Goal: Check status: Check status

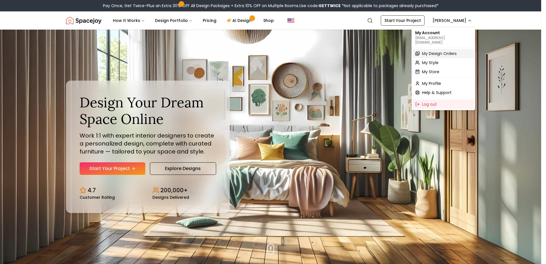
click at [429, 51] on span "My Design Orders" at bounding box center [439, 54] width 35 height 6
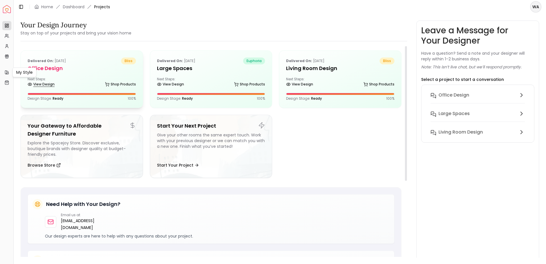
click at [32, 80] on link "View Design" at bounding box center [41, 84] width 27 height 8
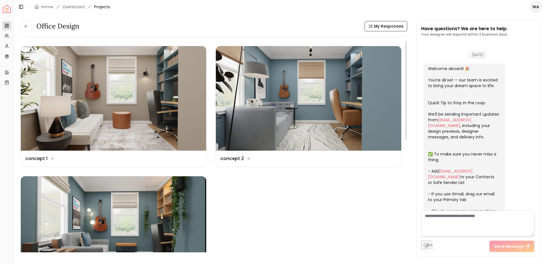
scroll to position [446, 0]
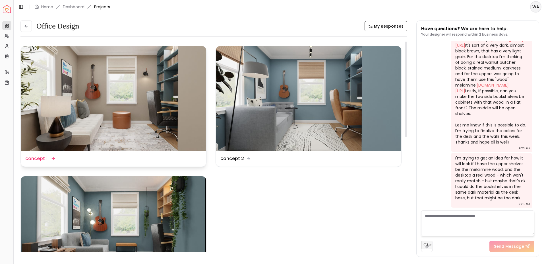
click at [85, 84] on img at bounding box center [113, 98] width 185 height 104
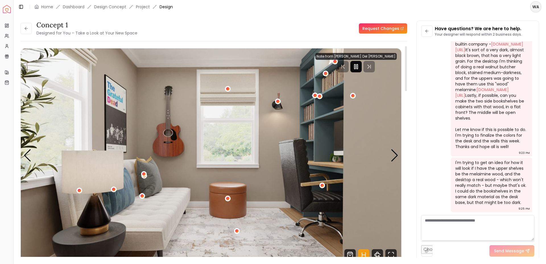
click at [359, 67] on icon "Pause" at bounding box center [356, 66] width 7 height 7
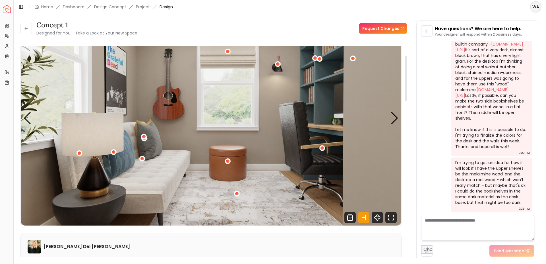
scroll to position [78, 0]
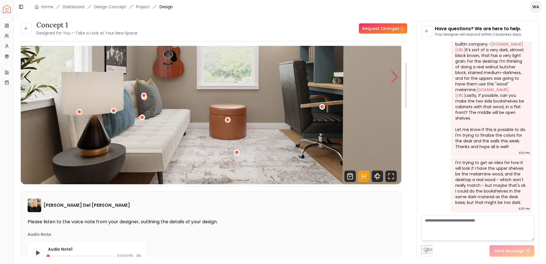
click at [396, 75] on div "Next slide" at bounding box center [395, 77] width 8 height 13
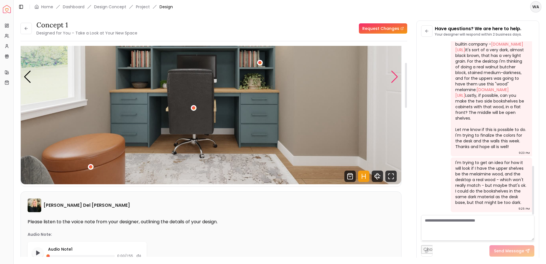
click at [392, 75] on div "Next slide" at bounding box center [395, 77] width 8 height 13
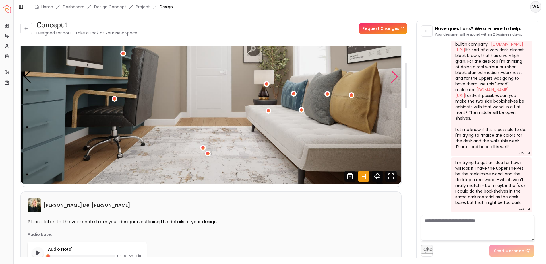
click at [393, 77] on div "Next slide" at bounding box center [395, 77] width 8 height 13
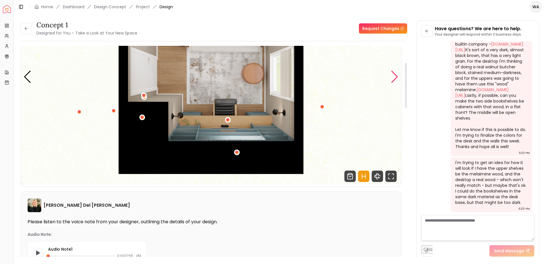
click at [392, 78] on div "Next slide" at bounding box center [395, 77] width 8 height 13
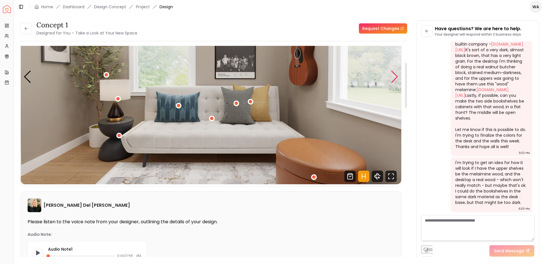
click at [396, 78] on div "Next slide" at bounding box center [395, 77] width 8 height 13
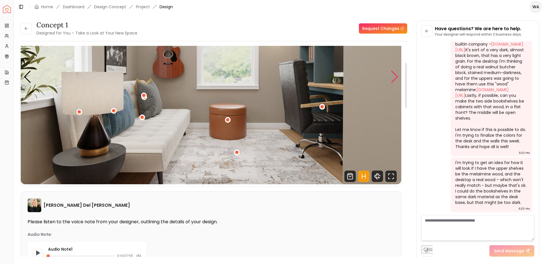
scroll to position [39, 0]
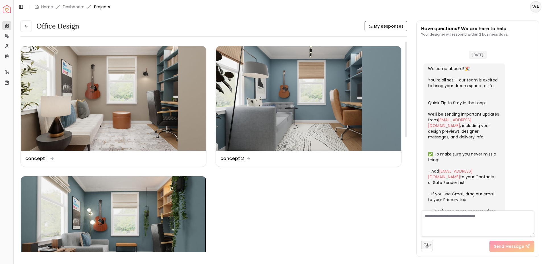
scroll to position [446, 0]
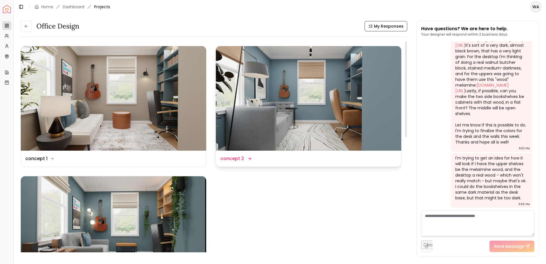
click at [328, 113] on img at bounding box center [308, 98] width 185 height 104
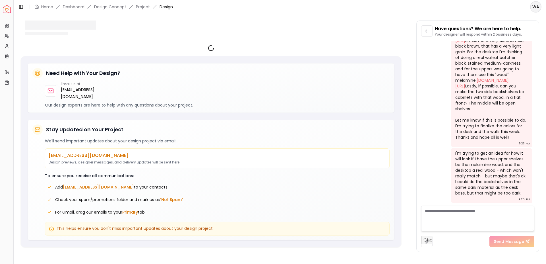
scroll to position [442, 0]
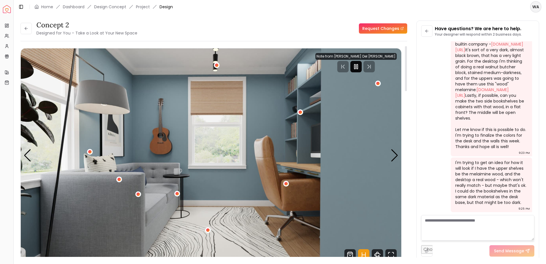
click at [359, 68] on icon "Pause" at bounding box center [356, 66] width 7 height 7
click at [393, 152] on div "Next slide" at bounding box center [395, 155] width 8 height 13
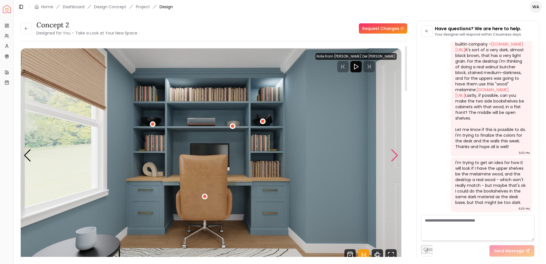
click at [394, 153] on div "Next slide" at bounding box center [395, 155] width 8 height 13
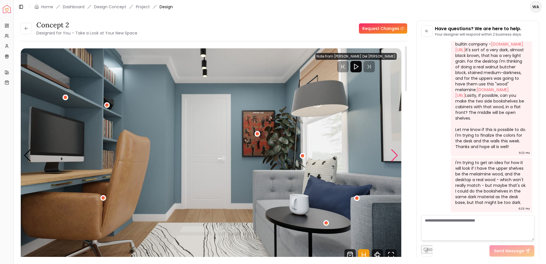
click at [396, 151] on div "Next slide" at bounding box center [395, 155] width 8 height 13
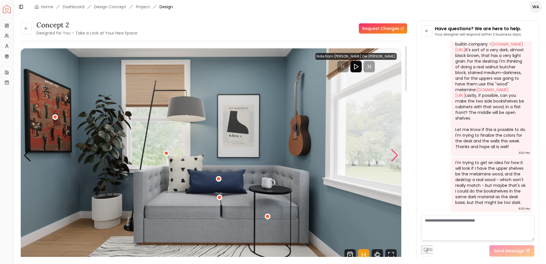
click at [393, 155] on div "Next slide" at bounding box center [395, 155] width 8 height 13
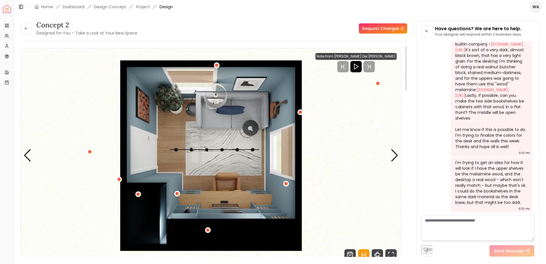
click at [390, 150] on img "5 / 5" at bounding box center [211, 155] width 380 height 214
click at [391, 150] on div "Next slide" at bounding box center [395, 155] width 8 height 13
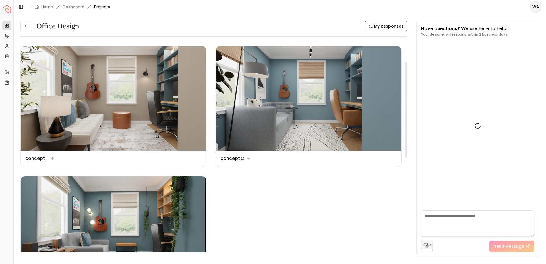
scroll to position [157, 0]
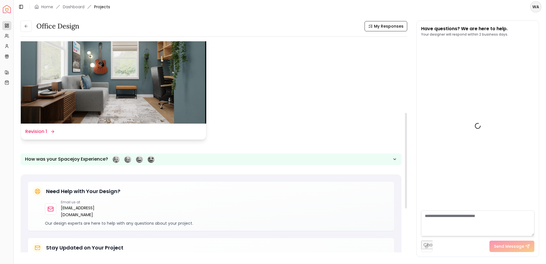
click at [93, 88] on img at bounding box center [113, 71] width 185 height 104
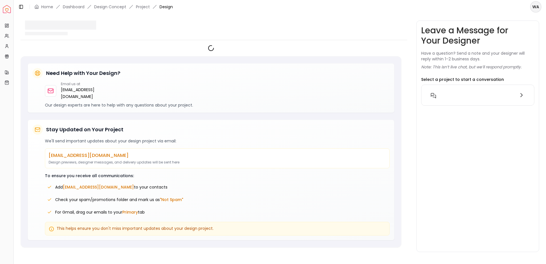
click at [171, 8] on span "Design" at bounding box center [166, 7] width 13 height 6
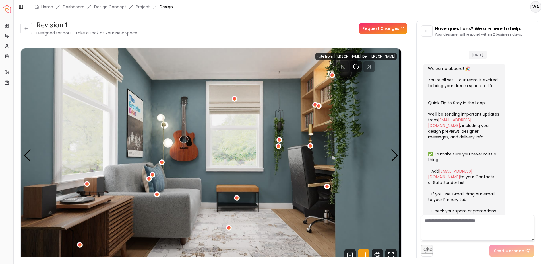
scroll to position [442, 0]
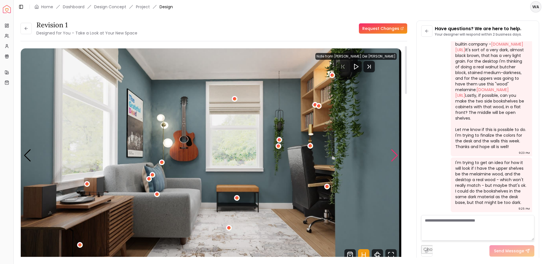
click at [394, 153] on div "Next slide" at bounding box center [395, 155] width 8 height 13
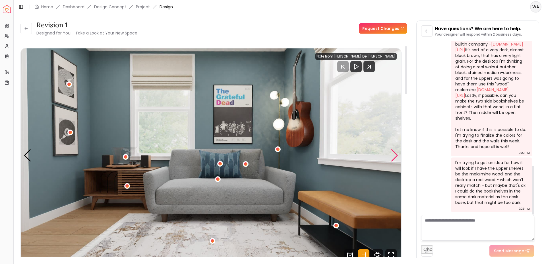
click at [394, 157] on div "Next slide" at bounding box center [395, 155] width 8 height 13
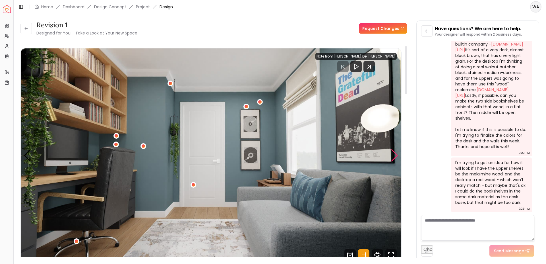
click at [395, 152] on div "Next slide" at bounding box center [395, 155] width 8 height 13
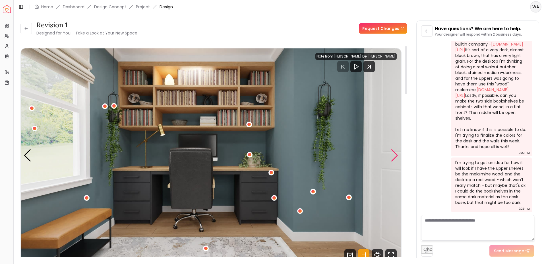
click at [397, 154] on div "Next slide" at bounding box center [395, 155] width 8 height 13
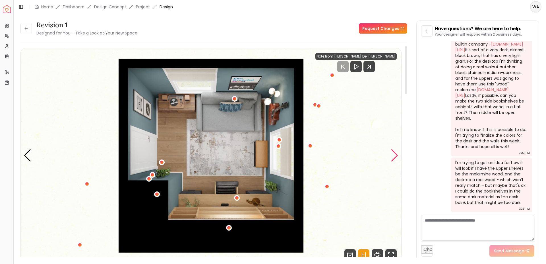
click at [393, 151] on div "Next slide" at bounding box center [395, 155] width 8 height 13
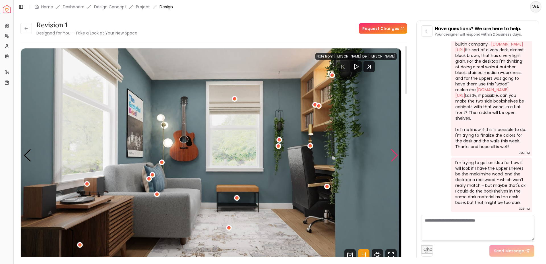
click at [393, 159] on div "Next slide" at bounding box center [395, 155] width 8 height 13
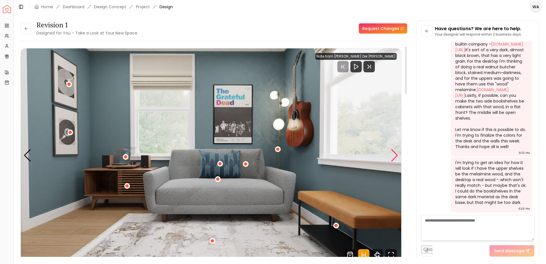
click at [393, 159] on div "Next slide" at bounding box center [395, 155] width 8 height 13
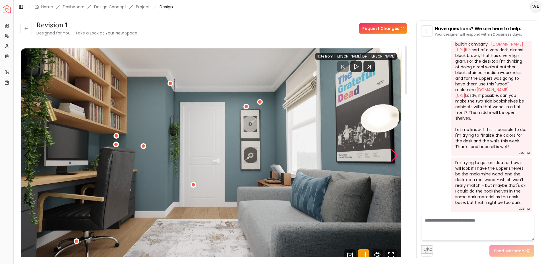
click at [393, 159] on div "Next slide" at bounding box center [395, 155] width 8 height 13
